Goal: Transaction & Acquisition: Register for event/course

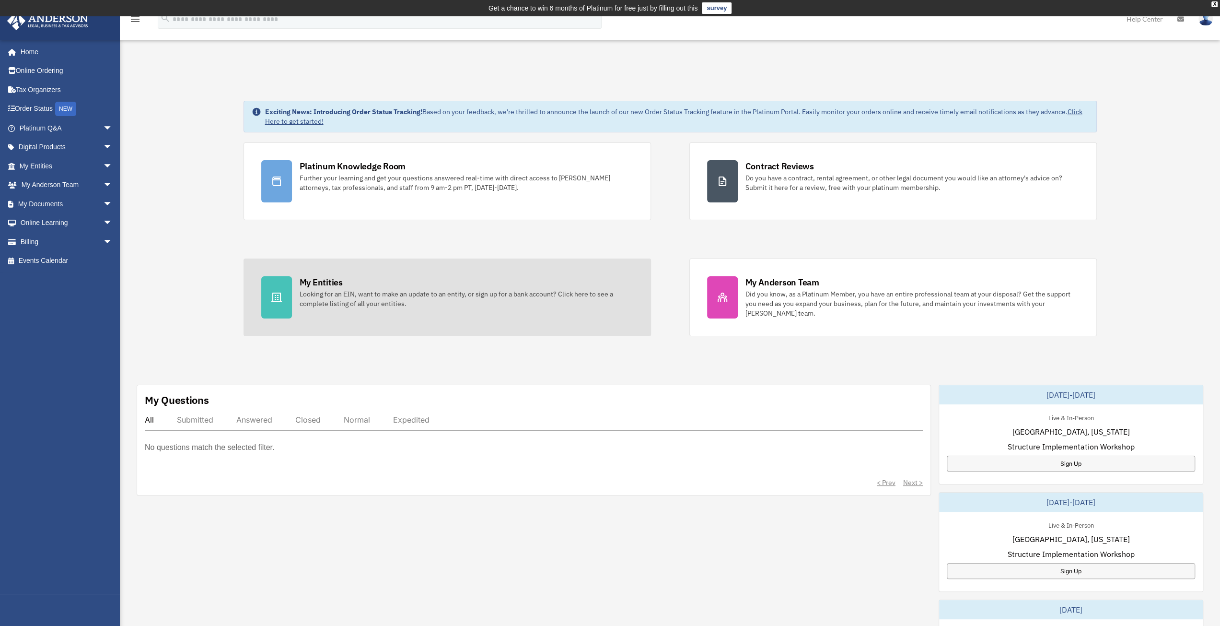
click at [314, 281] on div "My Entities" at bounding box center [321, 282] width 43 height 12
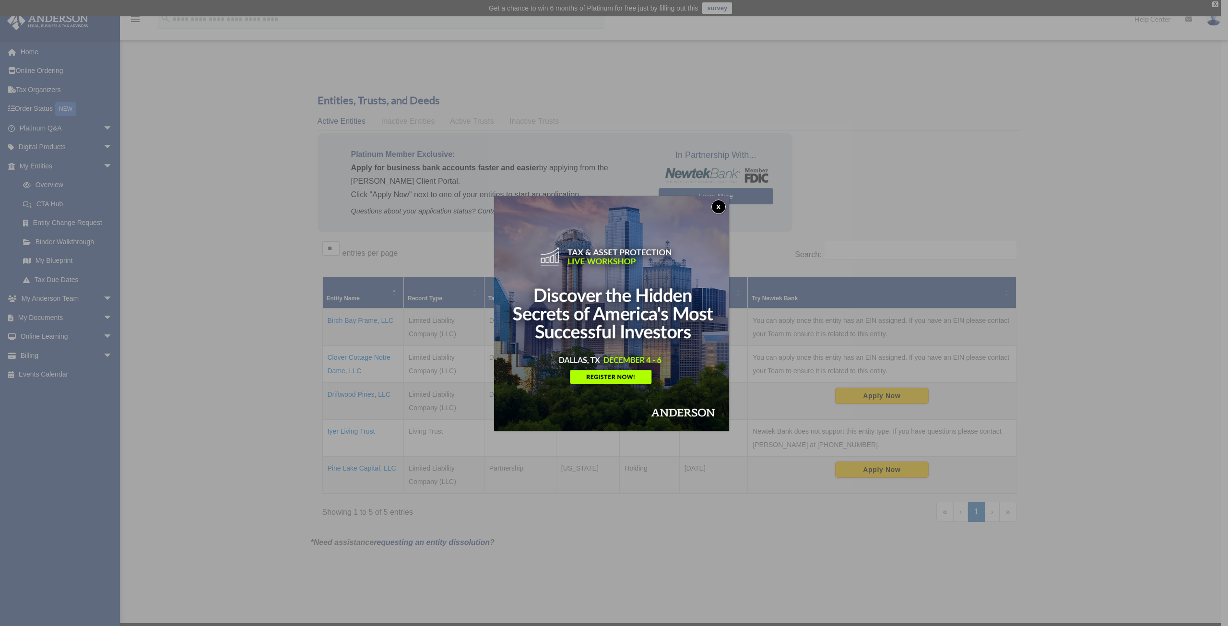
click at [724, 206] on button "x" at bounding box center [718, 206] width 14 height 14
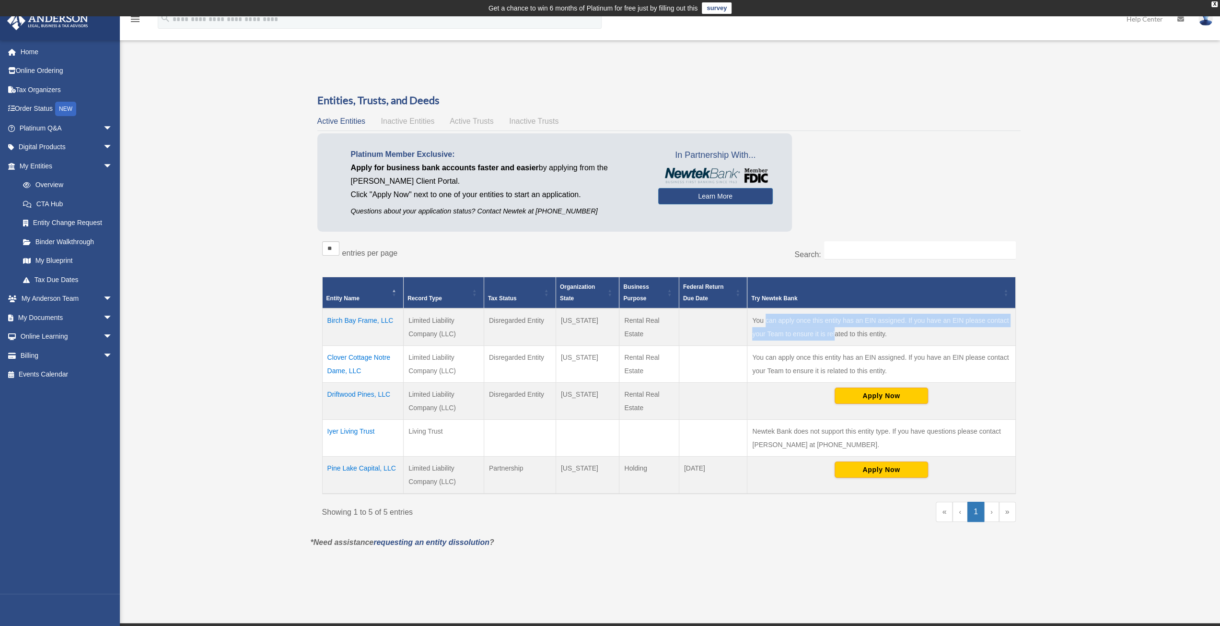
drag, startPoint x: 764, startPoint y: 320, endPoint x: 835, endPoint y: 333, distance: 72.1
click at [835, 333] on td "You can apply once this entity has an EIN assigned. If you have an EIN please c…" at bounding box center [882, 326] width 268 height 37
click at [903, 333] on td "You can apply once this entity has an EIN assigned. If you have an EIN please c…" at bounding box center [882, 326] width 268 height 37
drag, startPoint x: 619, startPoint y: 468, endPoint x: 624, endPoint y: 468, distance: 5.3
click at [624, 468] on tr "Pine Lake Capital, LLC Limited Liability Company (LLC) Partnership Wyoming Hold…" at bounding box center [668, 474] width 693 height 37
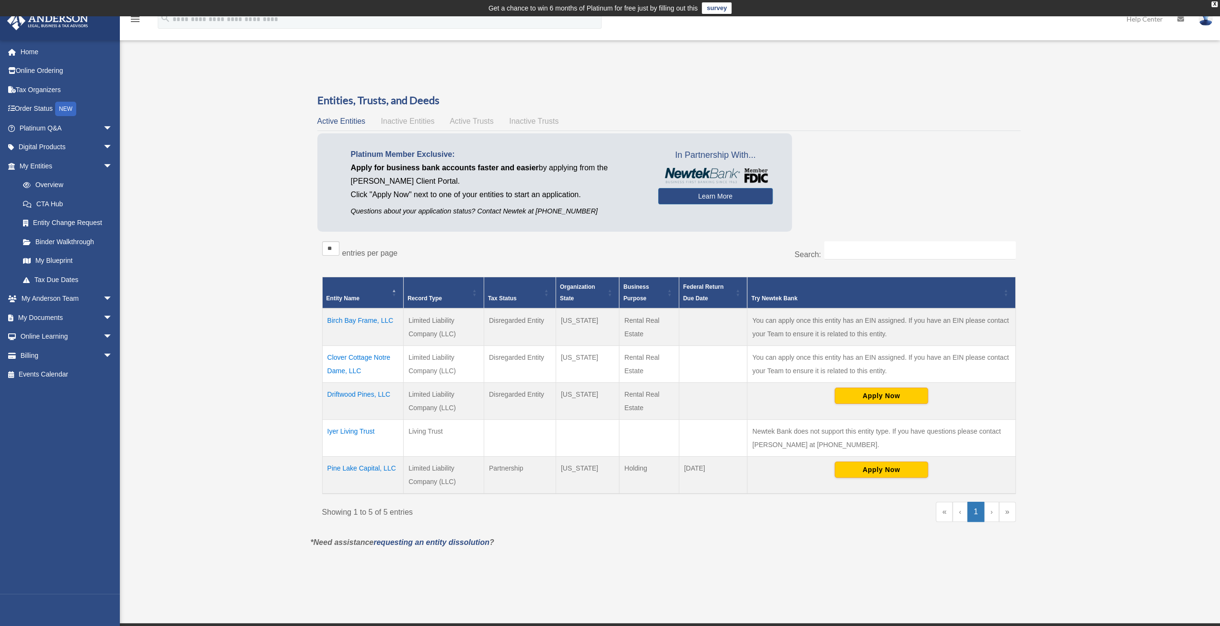
drag, startPoint x: 712, startPoint y: 467, endPoint x: 750, endPoint y: 448, distance: 42.9
click at [712, 467] on td "March 15" at bounding box center [713, 474] width 69 height 37
drag, startPoint x: 754, startPoint y: 428, endPoint x: 809, endPoint y: 441, distance: 56.1
click at [809, 441] on td "Newtek Bank does not support this entity type. If you have questions please con…" at bounding box center [882, 437] width 268 height 37
click at [360, 438] on td "Iyer Living Trust" at bounding box center [363, 437] width 82 height 37
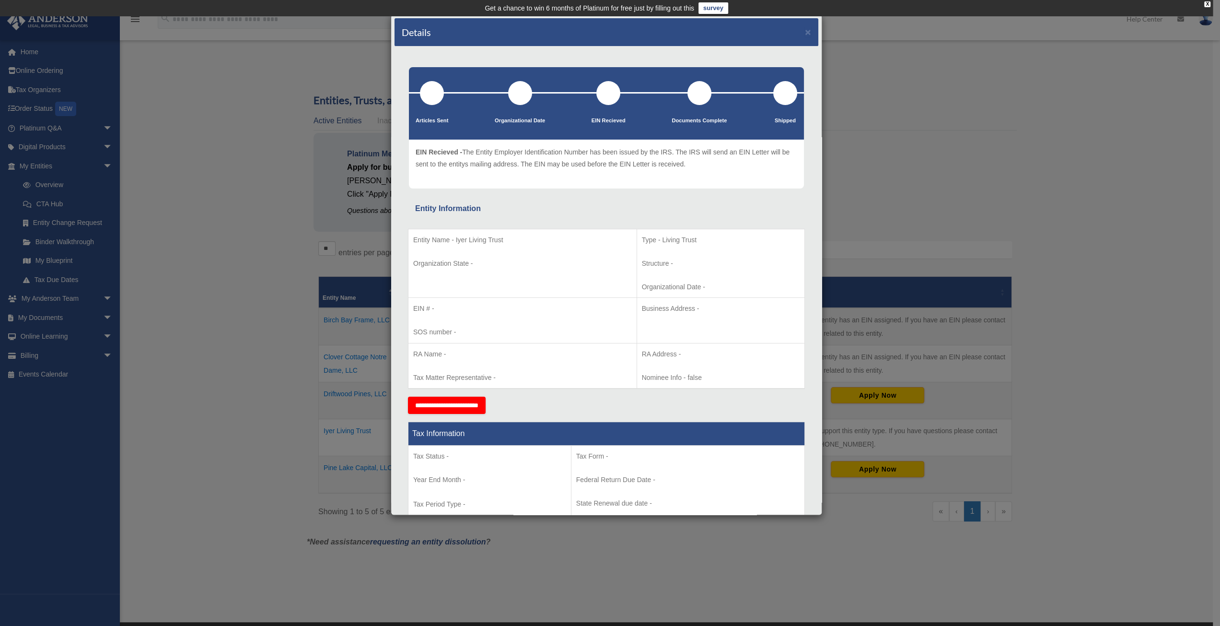
click at [301, 329] on div "Details × Articles Sent Organizational Date" at bounding box center [610, 313] width 1220 height 626
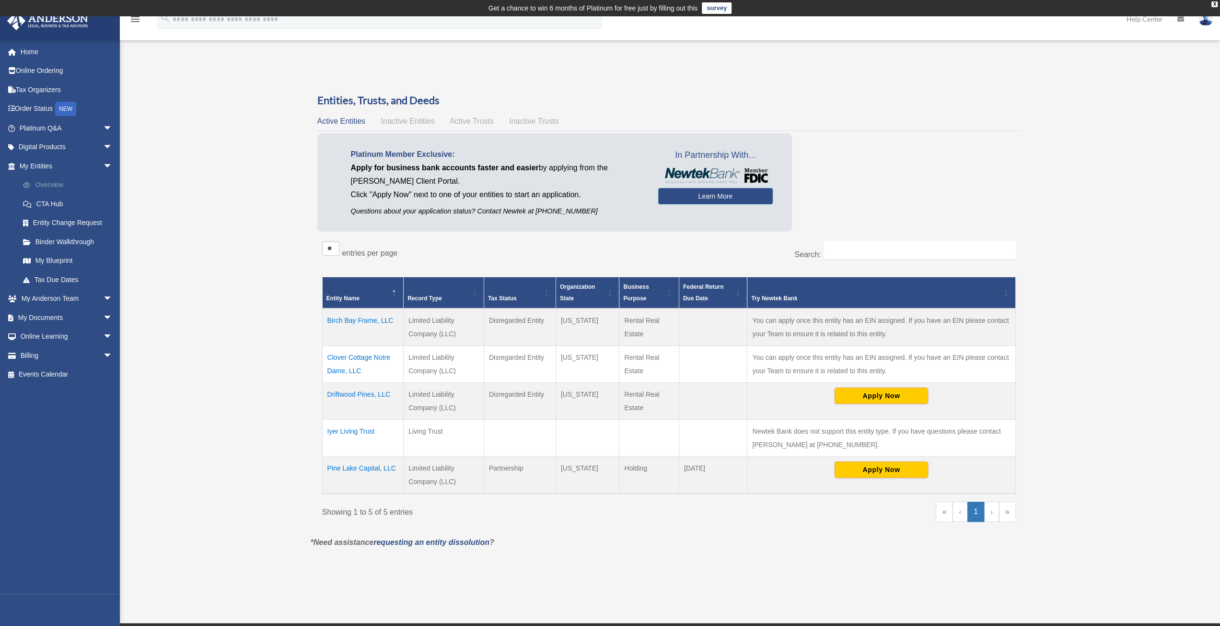
click at [46, 186] on link "Overview" at bounding box center [70, 185] width 114 height 19
click at [63, 224] on link "Entity Change Request" at bounding box center [70, 222] width 114 height 19
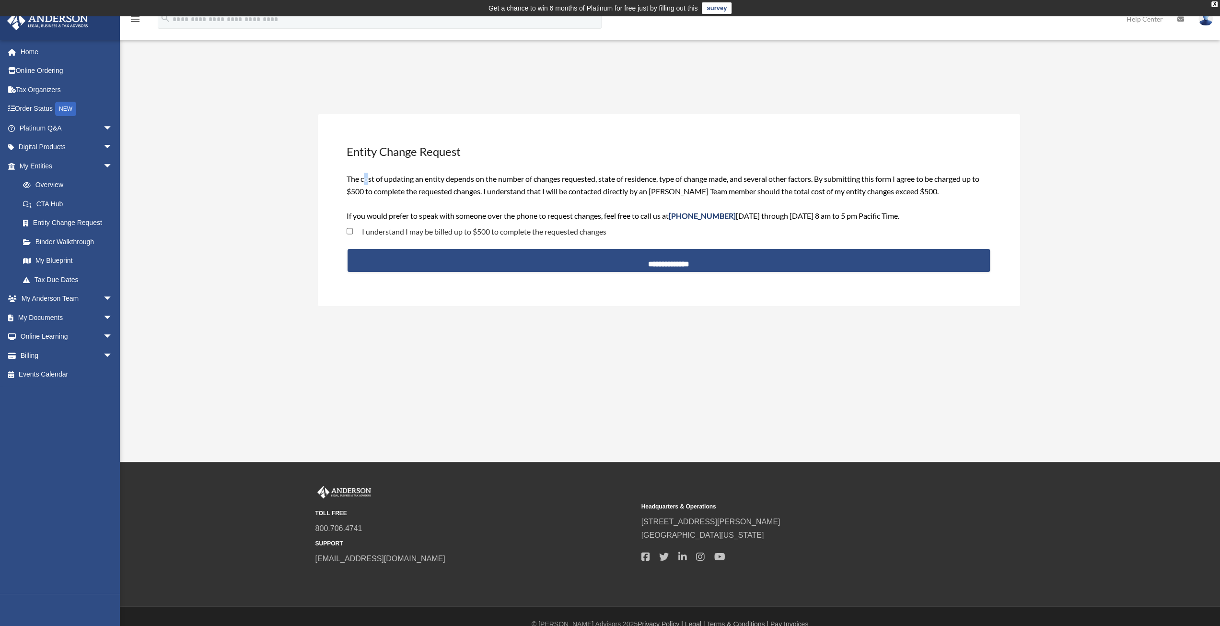
click at [368, 183] on span "The cost of updating an entity depends on the number of changes requested, stat…" at bounding box center [663, 197] width 633 height 46
click at [54, 297] on link "My Anderson Team arrow_drop_down" at bounding box center [67, 298] width 120 height 19
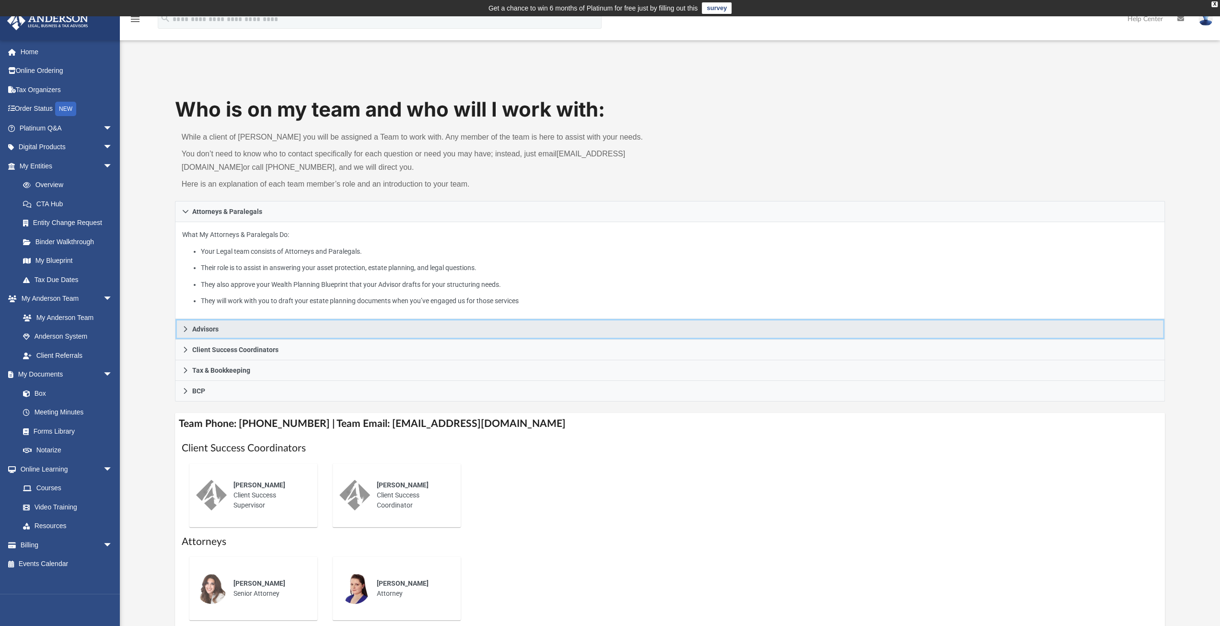
click at [199, 333] on link "Advisors" at bounding box center [670, 329] width 991 height 21
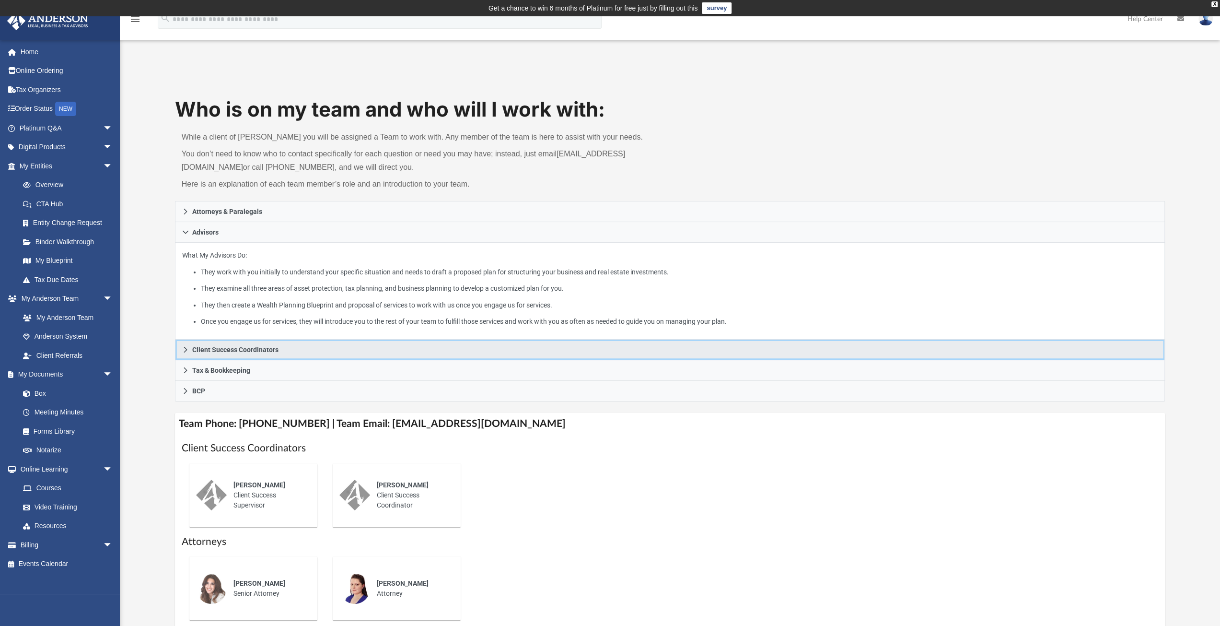
click at [218, 348] on span "Client Success Coordinators" at bounding box center [235, 349] width 86 height 7
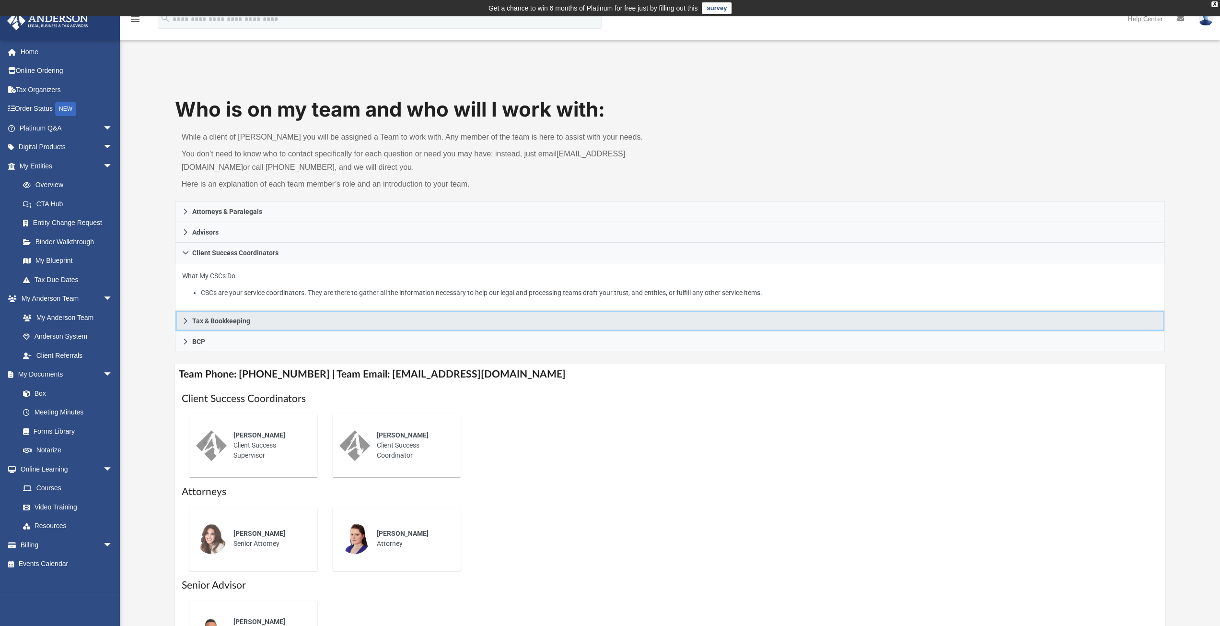
click at [240, 317] on span "Tax & Bookkeeping" at bounding box center [221, 320] width 58 height 7
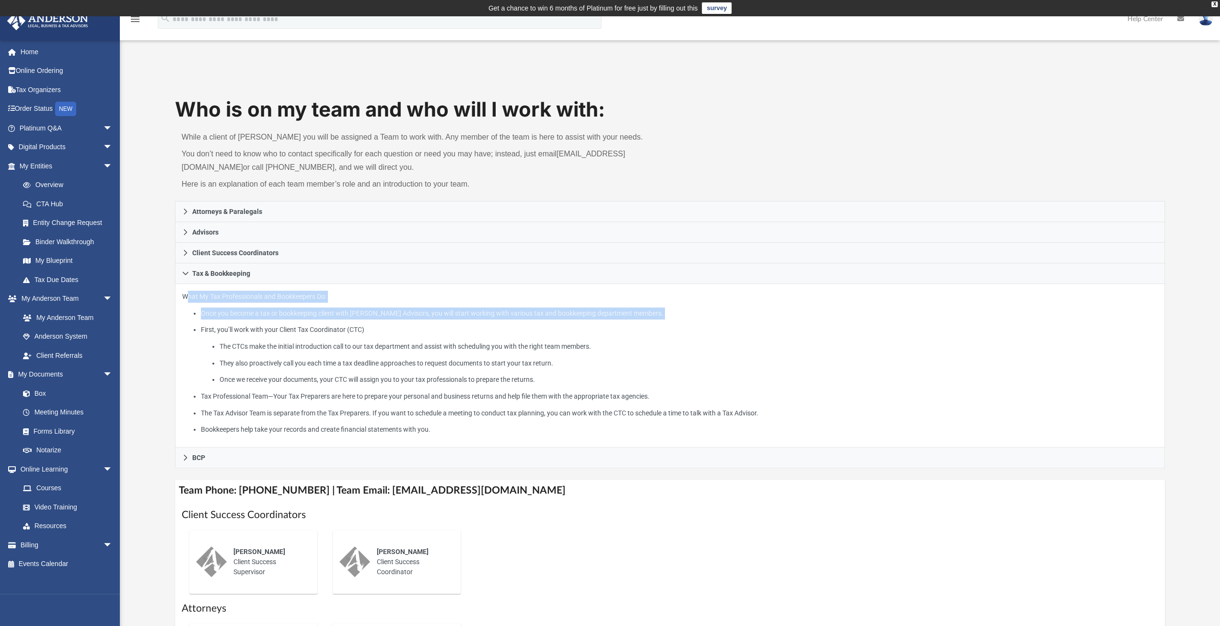
drag, startPoint x: 182, startPoint y: 296, endPoint x: 319, endPoint y: 319, distance: 139.5
click at [319, 319] on div "What My Tax Professionals and Bookkeepers Do: Once you become a tax or bookkeep…" at bounding box center [670, 366] width 991 height 164
click at [327, 325] on li "First, you’ll work with your Client Tax Coordinator (CTC) The CTCs make the ini…" at bounding box center [679, 355] width 957 height 62
drag, startPoint x: 221, startPoint y: 308, endPoint x: 300, endPoint y: 323, distance: 81.0
click at [300, 323] on ul "Once you become a tax or bookkeeping client with Anderson Advisors, you will st…" at bounding box center [670, 371] width 976 height 128
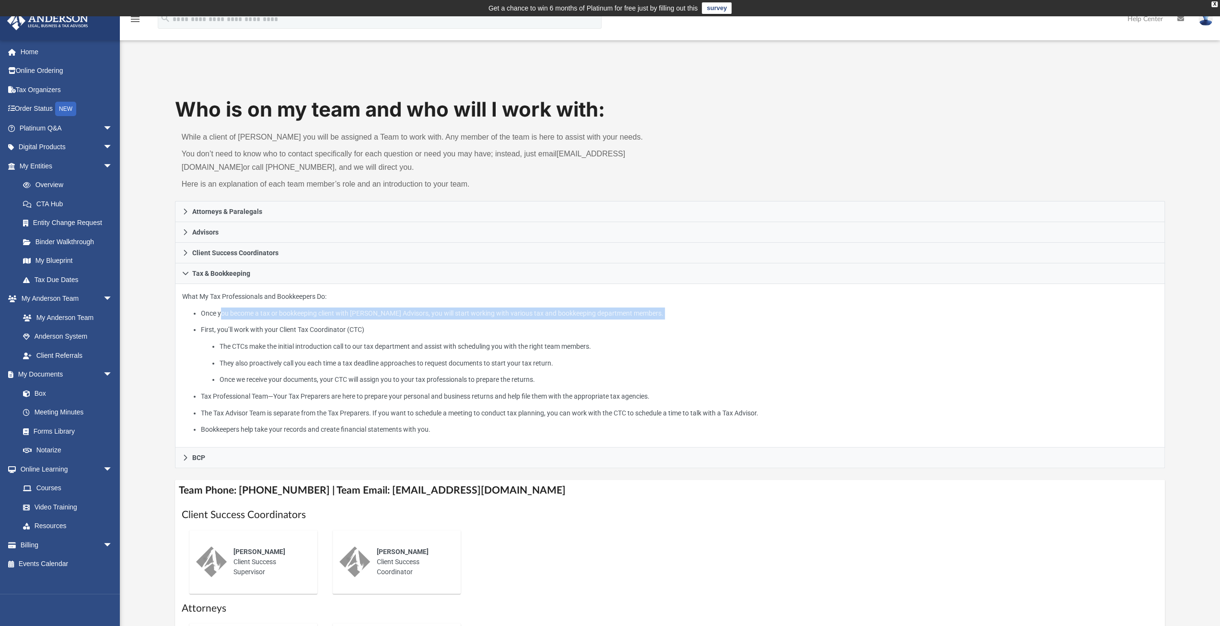
click at [412, 329] on li "First, you’ll work with your Client Tax Coordinator (CTC) The CTCs make the ini…" at bounding box center [679, 355] width 957 height 62
click at [404, 320] on ul "Once you become a tax or bookkeeping client with Anderson Advisors, you will st…" at bounding box center [670, 371] width 976 height 128
drag, startPoint x: 237, startPoint y: 329, endPoint x: 317, endPoint y: 340, distance: 80.4
click at [317, 340] on li "First, you’ll work with your Client Tax Coordinator (CTC) The CTCs make the ini…" at bounding box center [679, 355] width 957 height 62
click at [339, 343] on li "The CTCs make the initial introduction call to our tax department and assist wi…" at bounding box center [689, 346] width 938 height 12
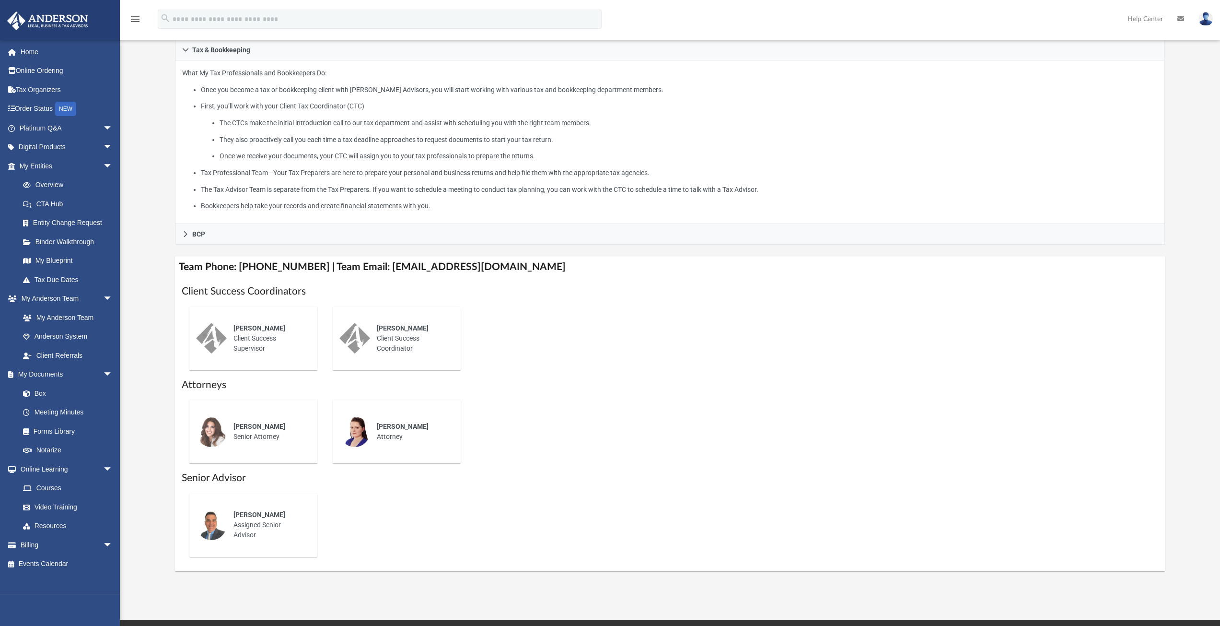
scroll to position [387, 0]
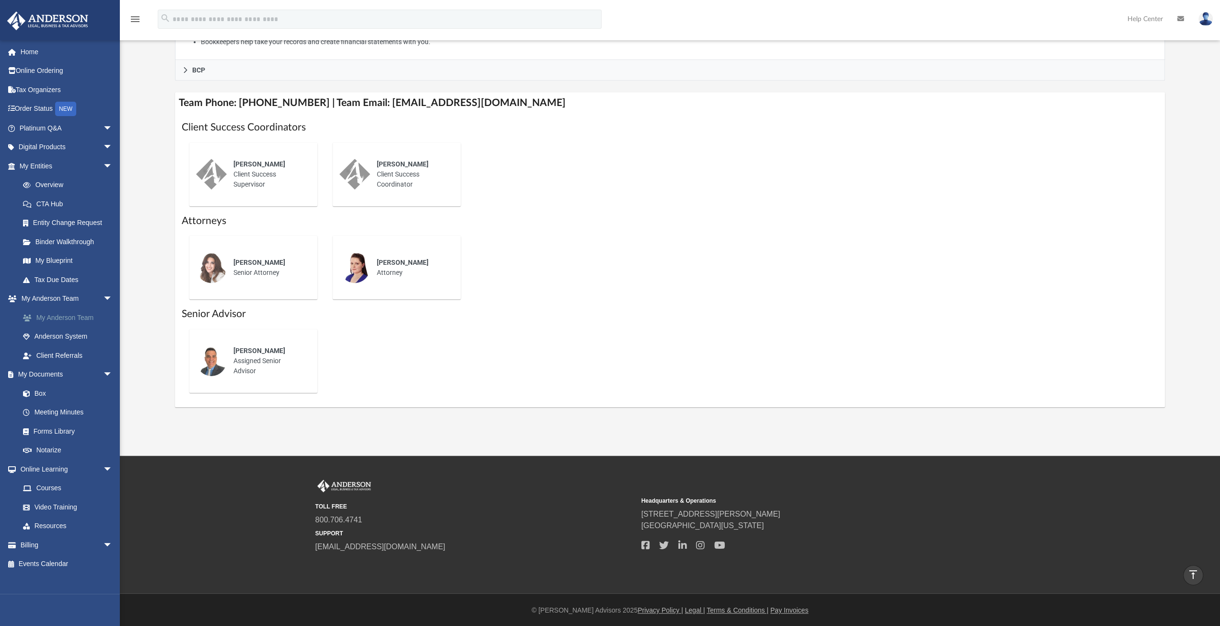
click at [88, 317] on link "My Anderson Team" at bounding box center [70, 317] width 114 height 19
click at [63, 319] on link "My Anderson Team" at bounding box center [70, 317] width 114 height 19
click at [245, 132] on h1 "Client Success Coordinators" at bounding box center [670, 127] width 977 height 14
drag, startPoint x: 309, startPoint y: 100, endPoint x: 351, endPoint y: 104, distance: 41.9
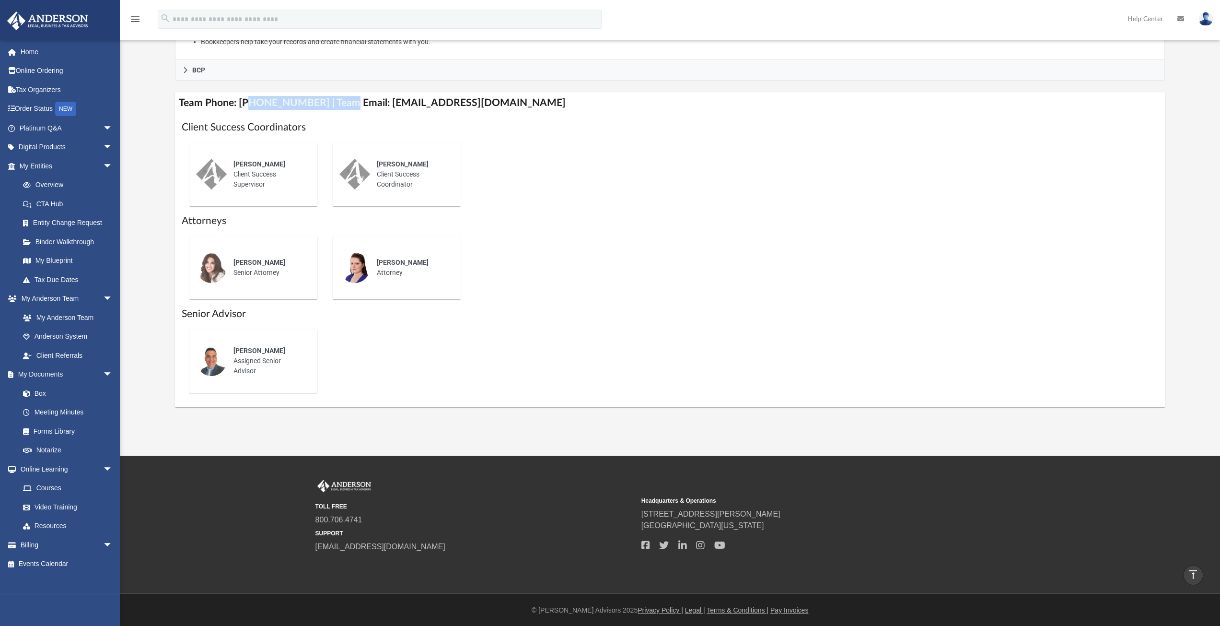
click at [347, 104] on h4 "Team Phone: (725) 208-3133 | Team Email: myteam@andersonadvisors.com" at bounding box center [670, 103] width 991 height 22
click at [385, 107] on h4 "Team Phone: (725) 208-3133 | Team Email: myteam@andersonadvisors.com" at bounding box center [670, 103] width 991 height 22
click at [395, 188] on div "Amy Borges Client Success Coordinator" at bounding box center [412, 174] width 84 height 44
click at [262, 182] on div "Ebony Payton Client Success Supervisor" at bounding box center [269, 174] width 84 height 44
click at [237, 265] on span "Gwendy Wolfe" at bounding box center [260, 262] width 52 height 8
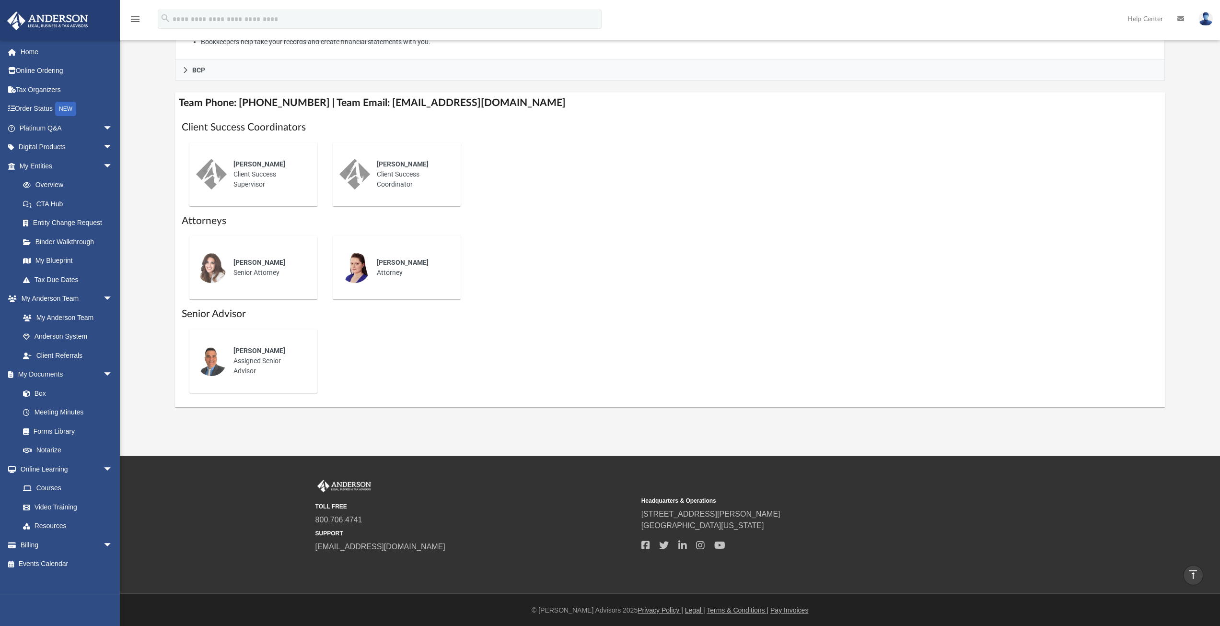
click at [363, 269] on img at bounding box center [355, 267] width 31 height 31
drag, startPoint x: 229, startPoint y: 378, endPoint x: 335, endPoint y: 384, distance: 105.6
click at [230, 378] on div "Jason Caiazza Assigned Senior Advisor" at bounding box center [269, 361] width 84 height 44
click at [60, 470] on link "Online Learning arrow_drop_down" at bounding box center [67, 468] width 120 height 19
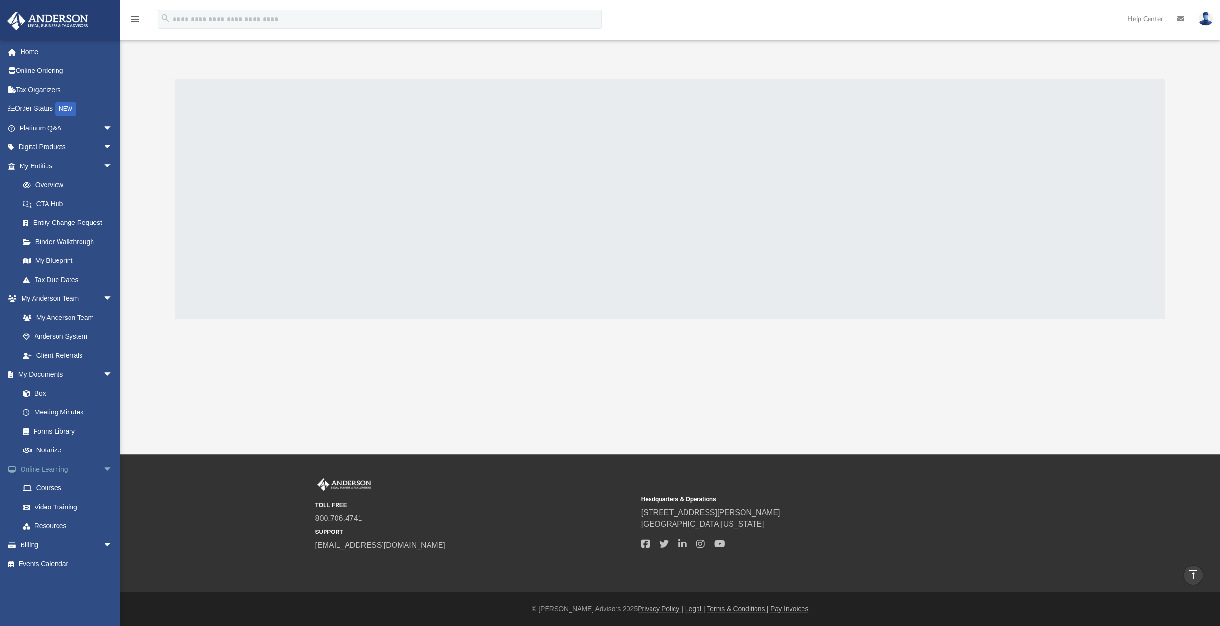
scroll to position [16, 0]
click at [50, 485] on link "Courses" at bounding box center [70, 488] width 114 height 19
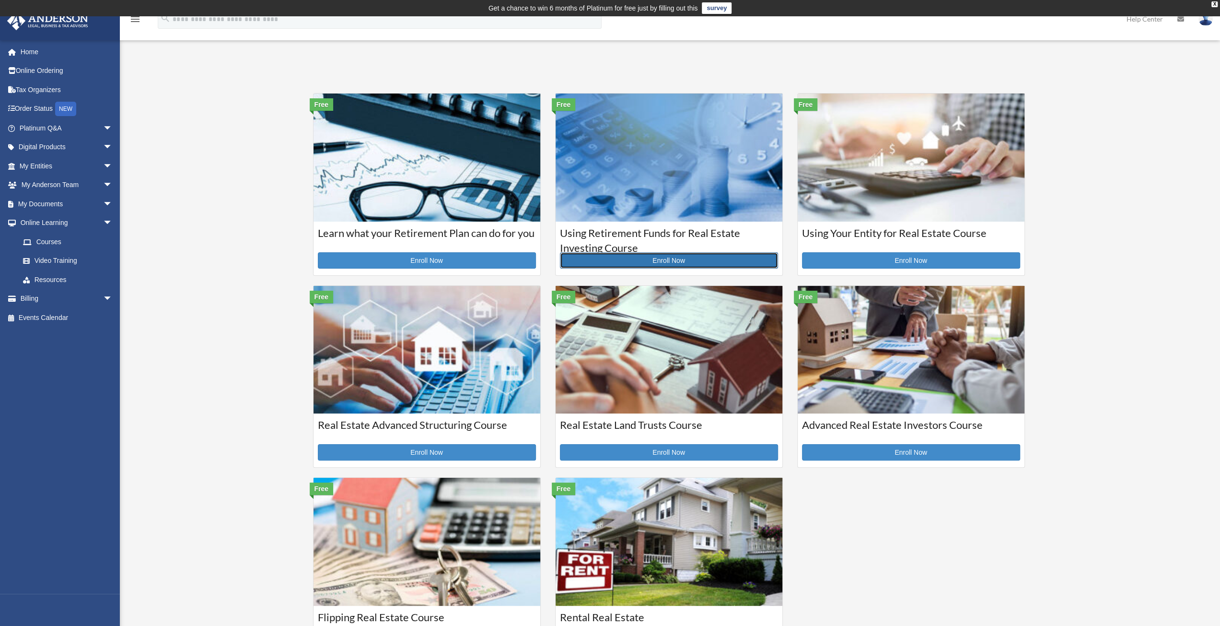
click at [696, 262] on link "Enroll Now" at bounding box center [669, 260] width 218 height 16
click at [670, 259] on link "Enroll Now" at bounding box center [669, 260] width 218 height 16
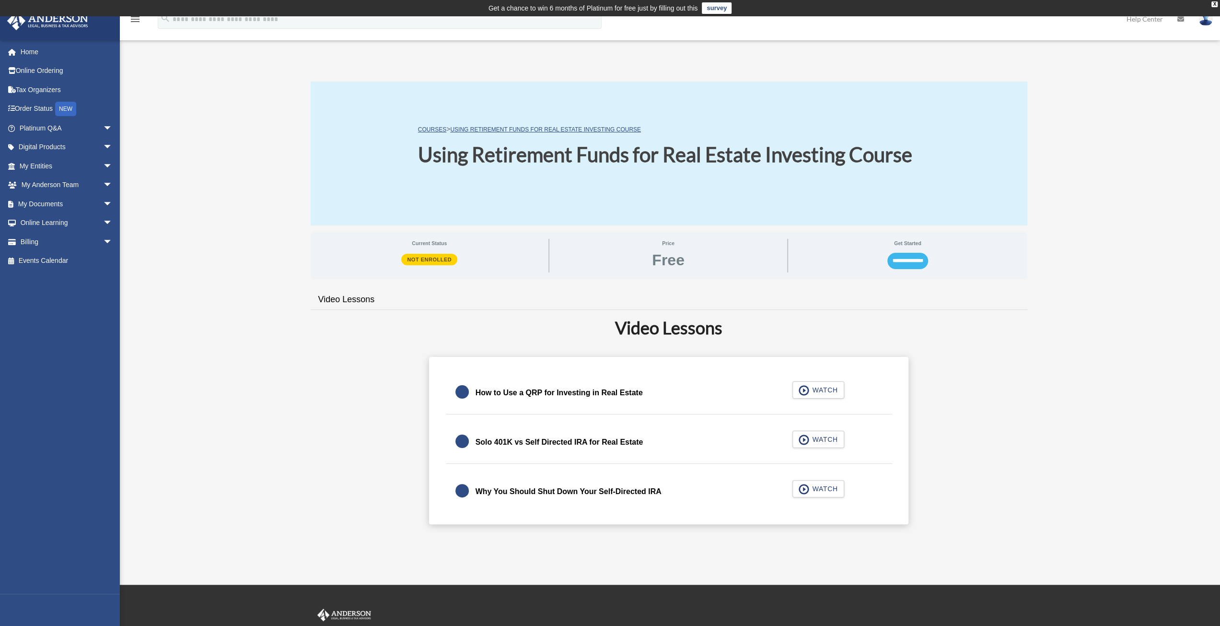
click at [897, 259] on input "**********" at bounding box center [908, 261] width 41 height 16
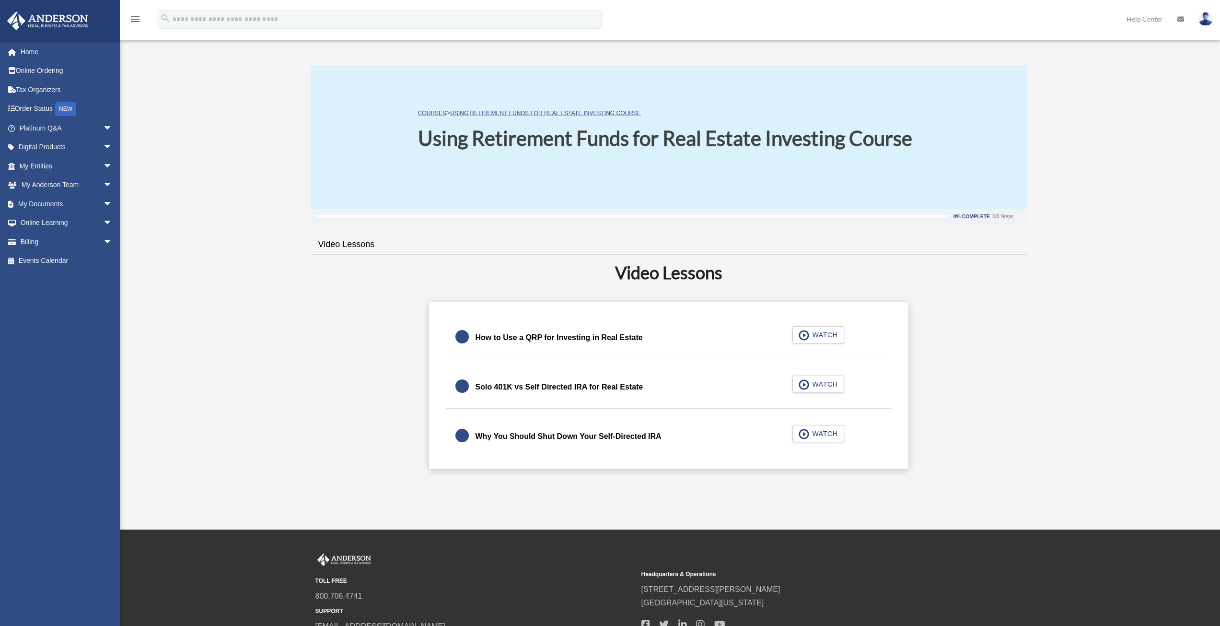
click at [909, 257] on div "0% Complete 0/0 Steps Video Lessons Video Lessons How to Use a QRP for Investin…" at bounding box center [669, 339] width 717 height 260
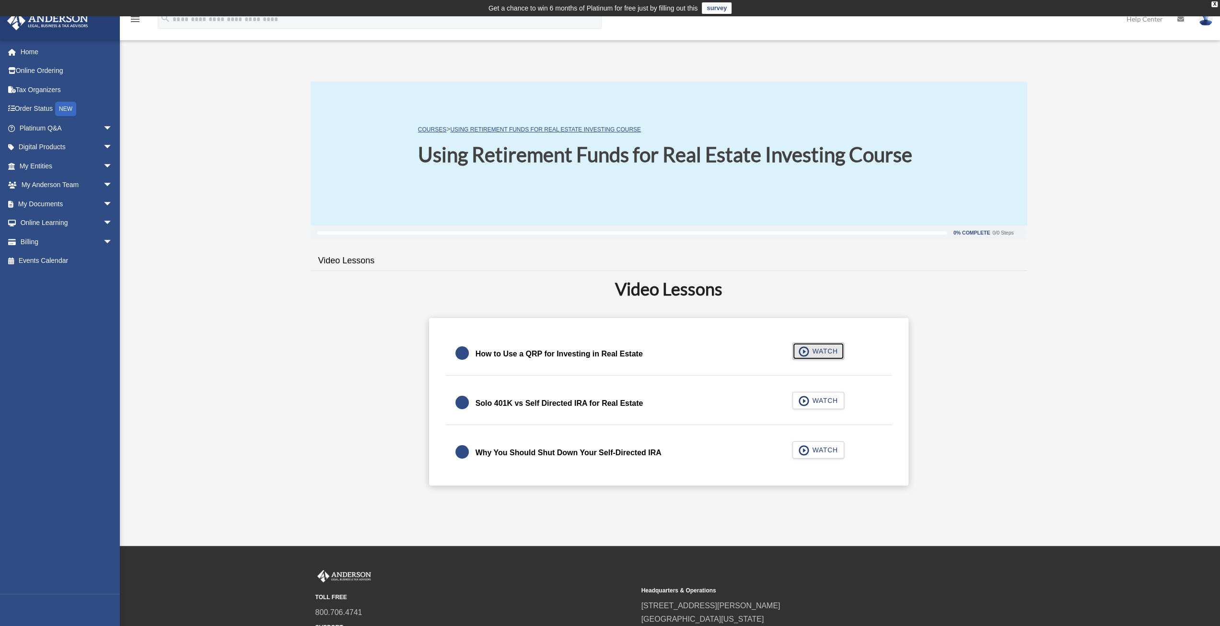
click at [822, 352] on span "WATCH" at bounding box center [823, 351] width 28 height 10
